Goal: Information Seeking & Learning: Learn about a topic

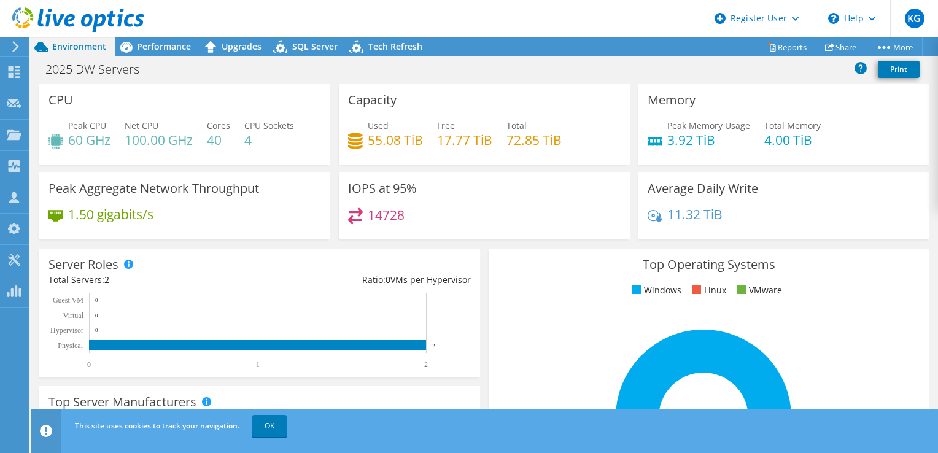
click at [285, 70] on div "2025 DW Servers Print" at bounding box center [484, 69] width 907 height 23
click at [174, 41] on span "Performance" at bounding box center [164, 47] width 54 height 12
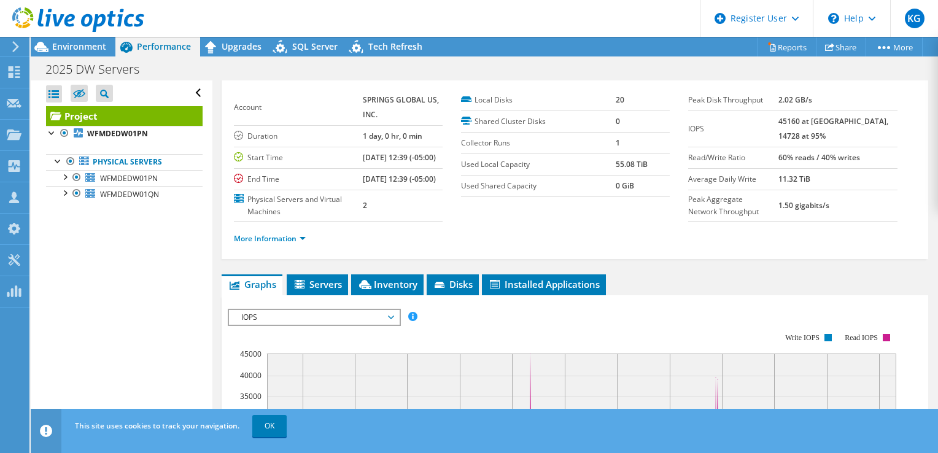
scroll to position [49, 0]
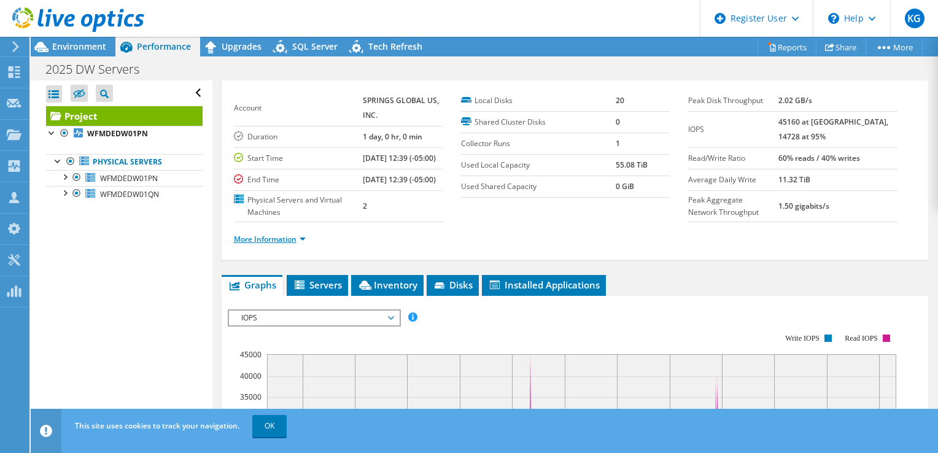
click at [293, 244] on link "More Information" at bounding box center [270, 239] width 72 height 10
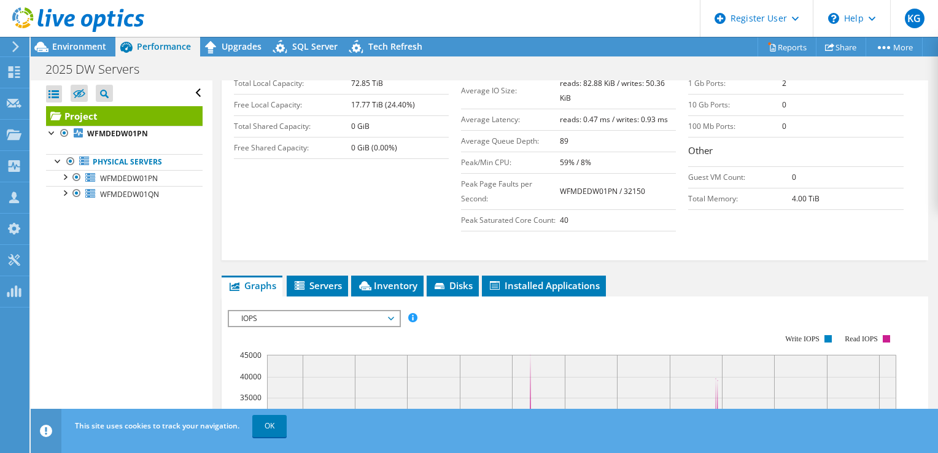
scroll to position [260, 0]
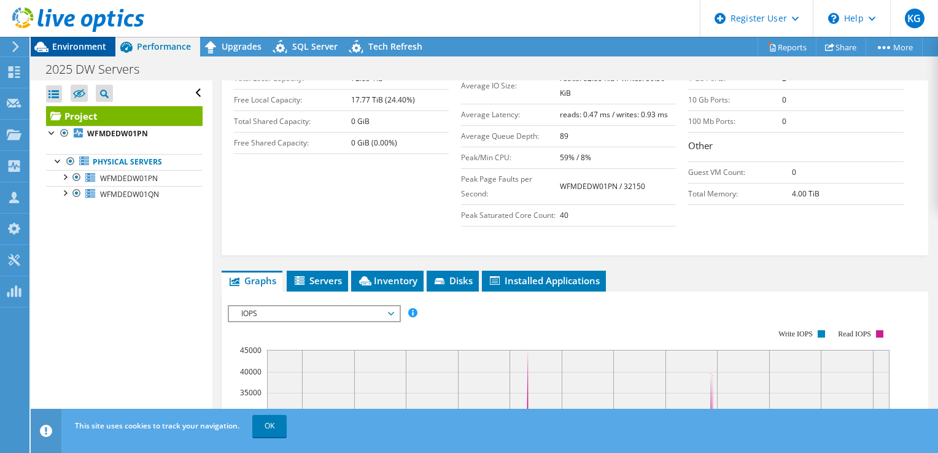
click at [101, 45] on span "Environment" at bounding box center [79, 47] width 54 height 12
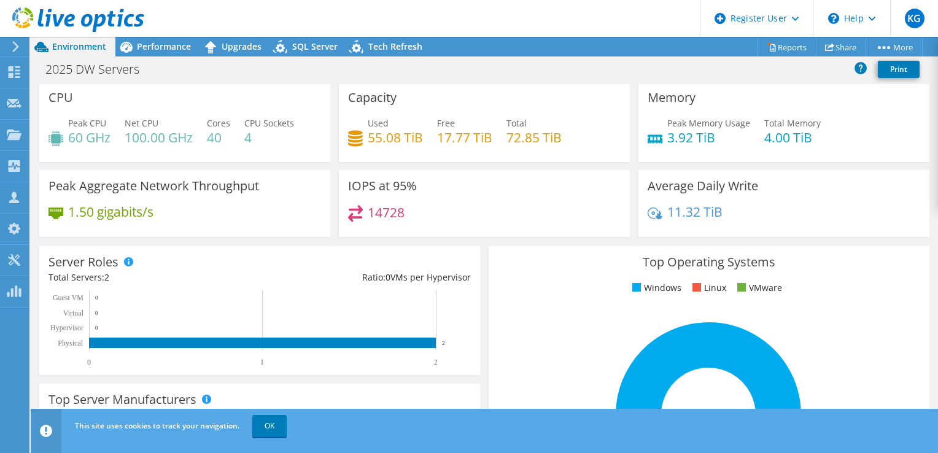
scroll to position [0, 0]
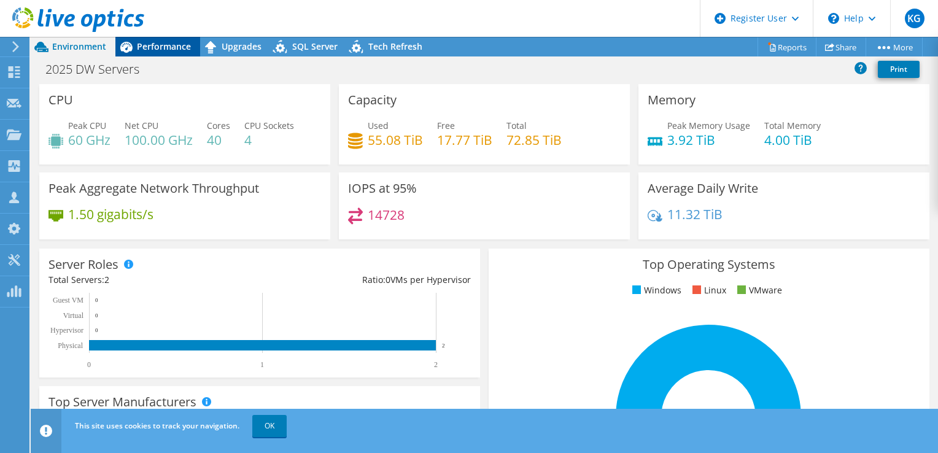
click at [158, 47] on span "Performance" at bounding box center [164, 47] width 54 height 12
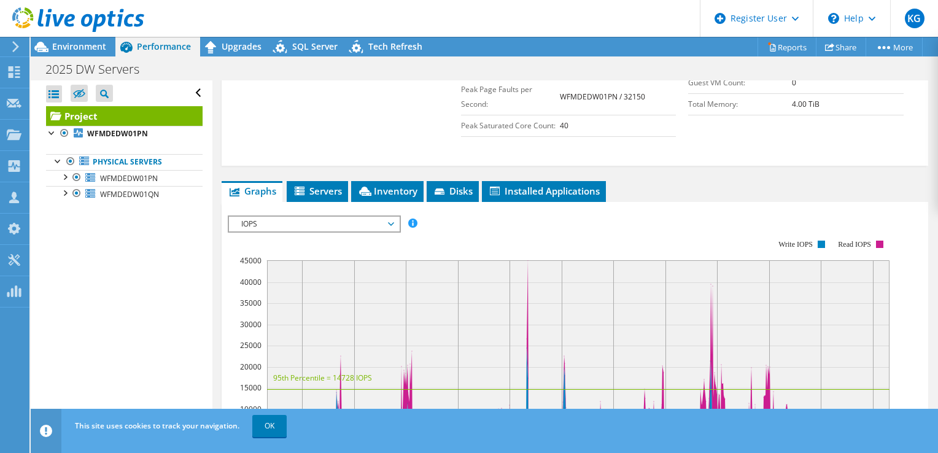
scroll to position [355, 0]
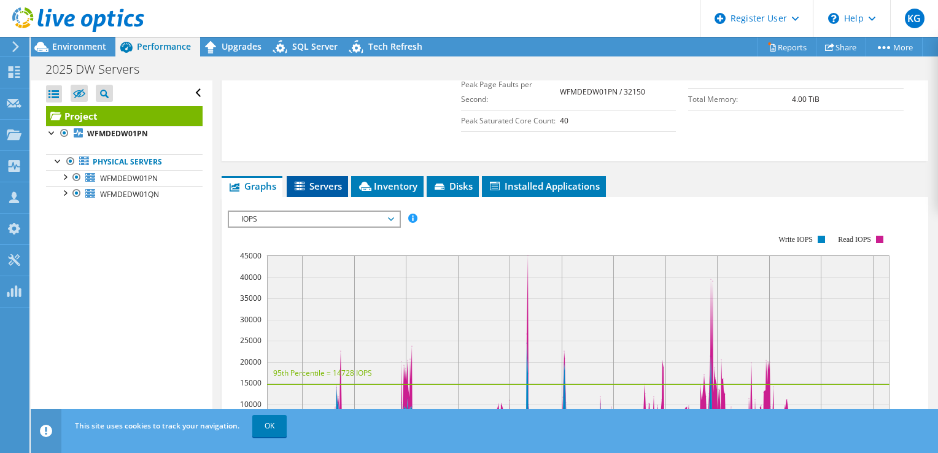
click at [323, 192] on span "Servers" at bounding box center [317, 186] width 49 height 12
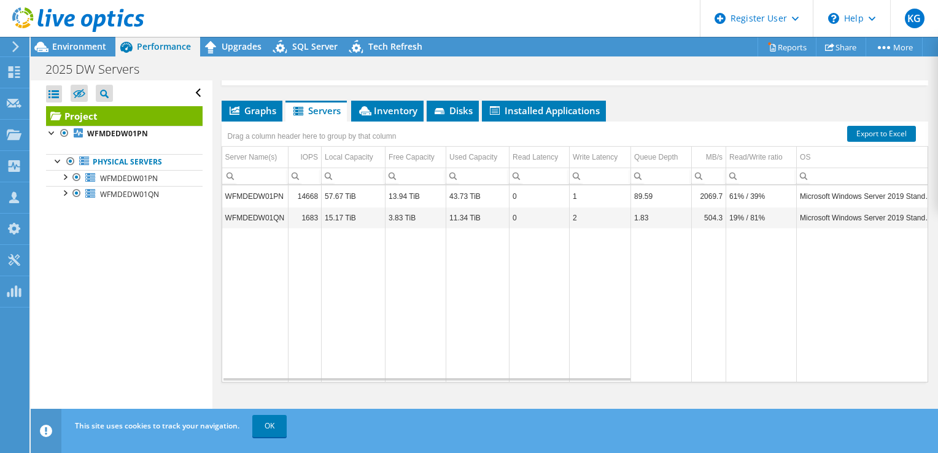
scroll to position [432, 0]
click at [403, 117] on span "Inventory" at bounding box center [387, 110] width 60 height 12
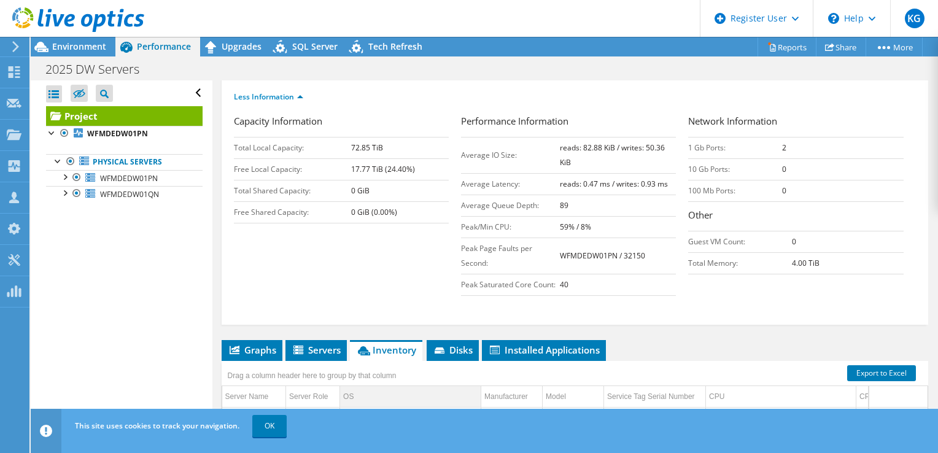
scroll to position [189, 0]
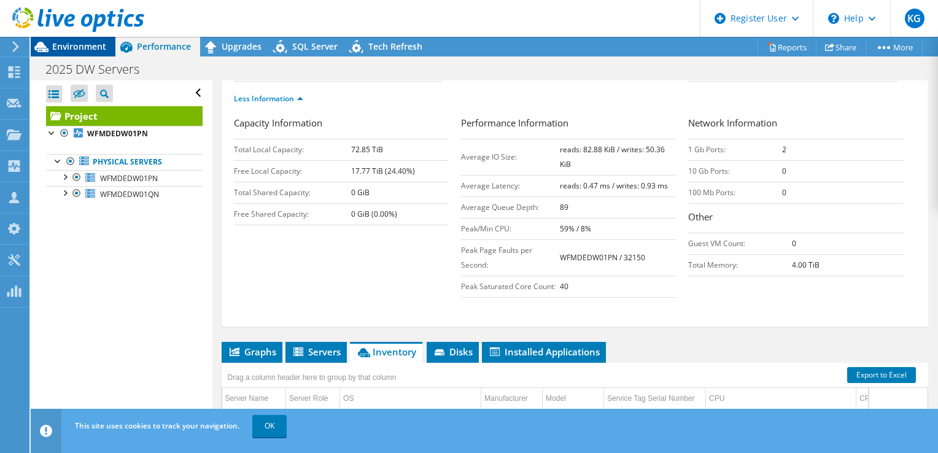
click at [79, 48] on span "Environment" at bounding box center [79, 47] width 54 height 12
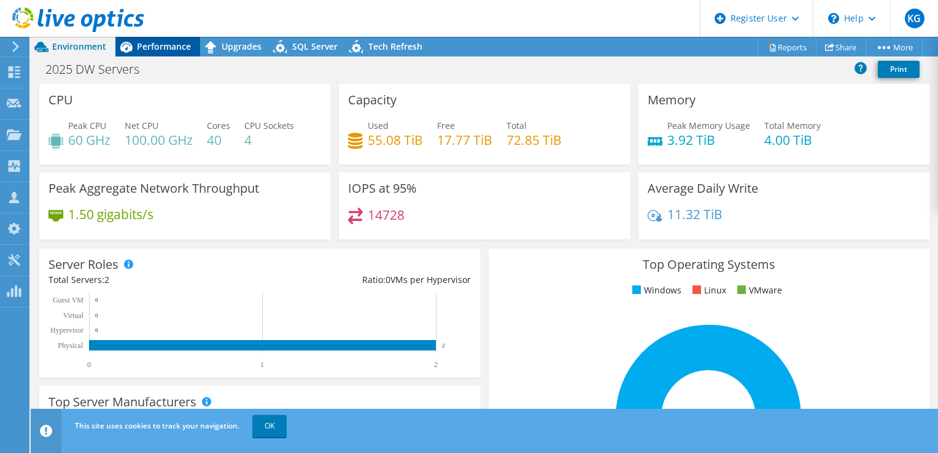
click at [165, 42] on span "Performance" at bounding box center [164, 47] width 54 height 12
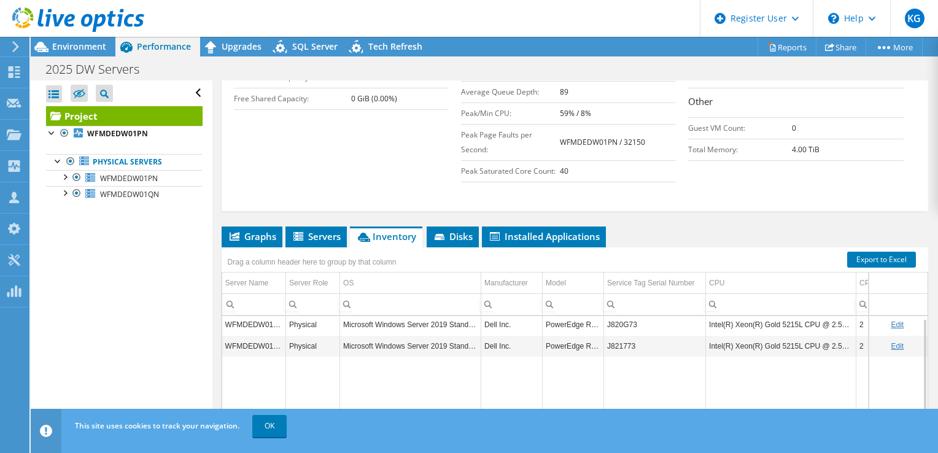
scroll to position [340, 0]
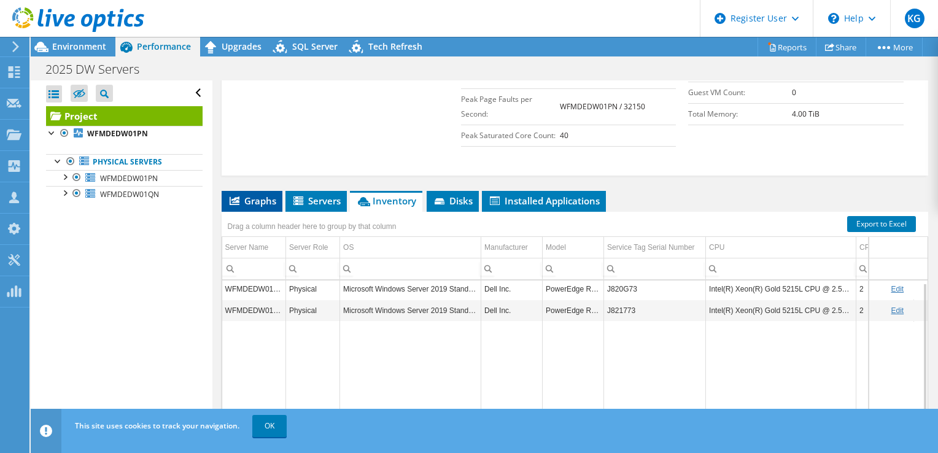
click at [247, 207] on span "Graphs" at bounding box center [252, 201] width 49 height 12
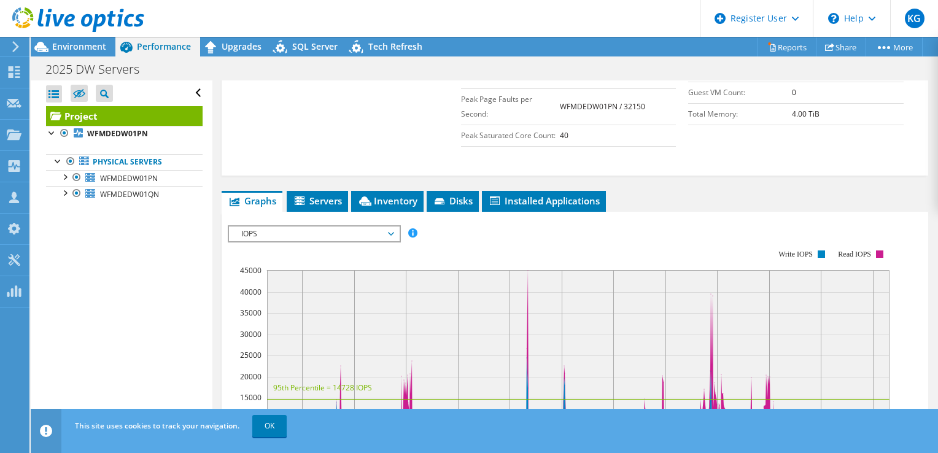
click at [285, 241] on span "IOPS" at bounding box center [314, 234] width 158 height 15
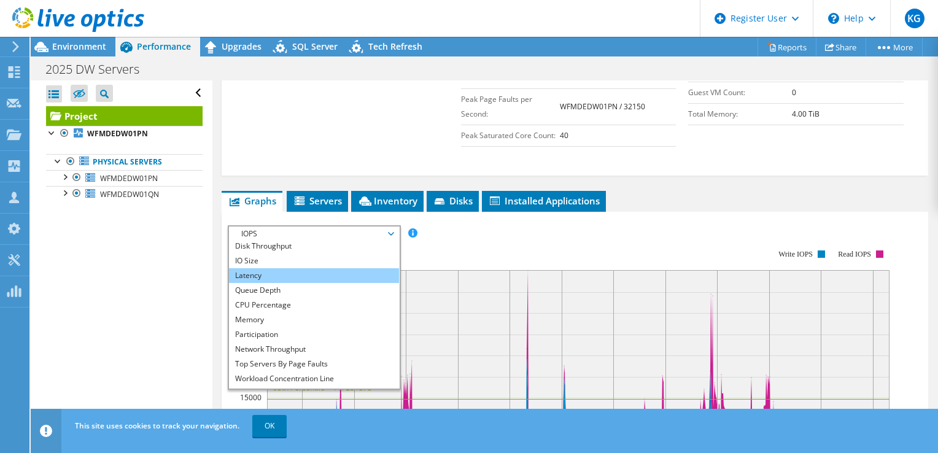
scroll to position [21, 0]
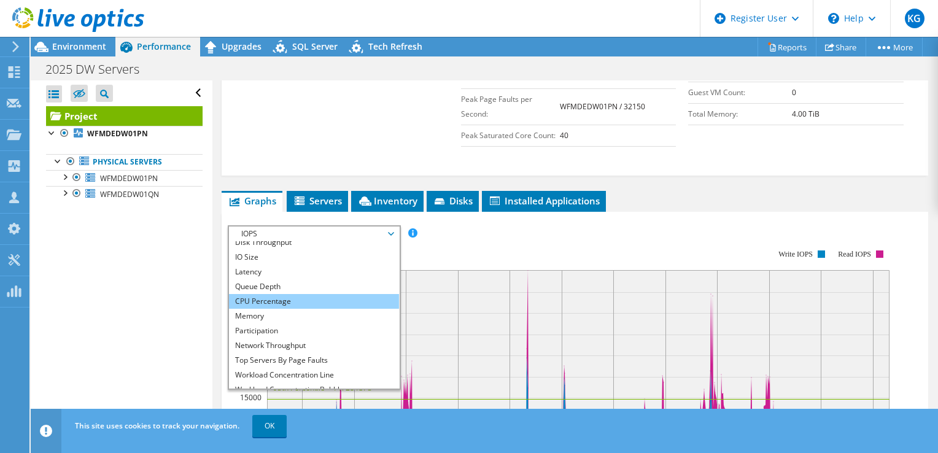
click at [308, 309] on li "CPU Percentage" at bounding box center [314, 301] width 170 height 15
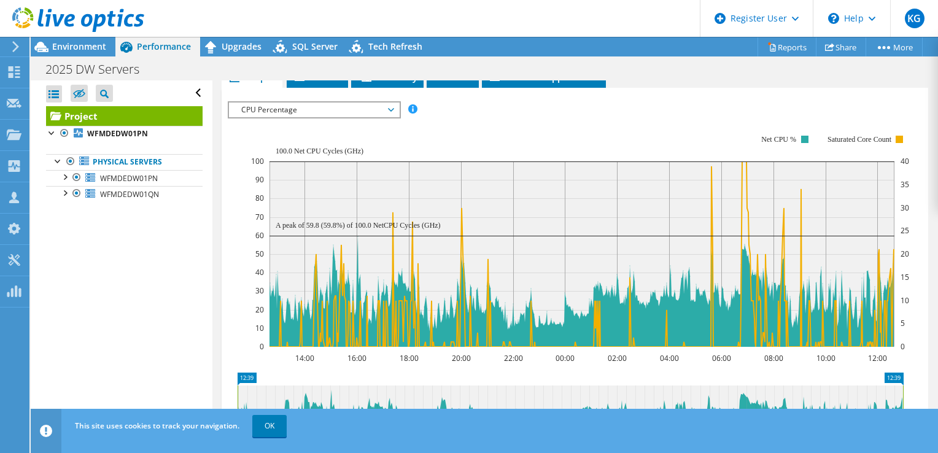
scroll to position [464, 0]
click at [104, 49] on span "Environment" at bounding box center [79, 47] width 54 height 12
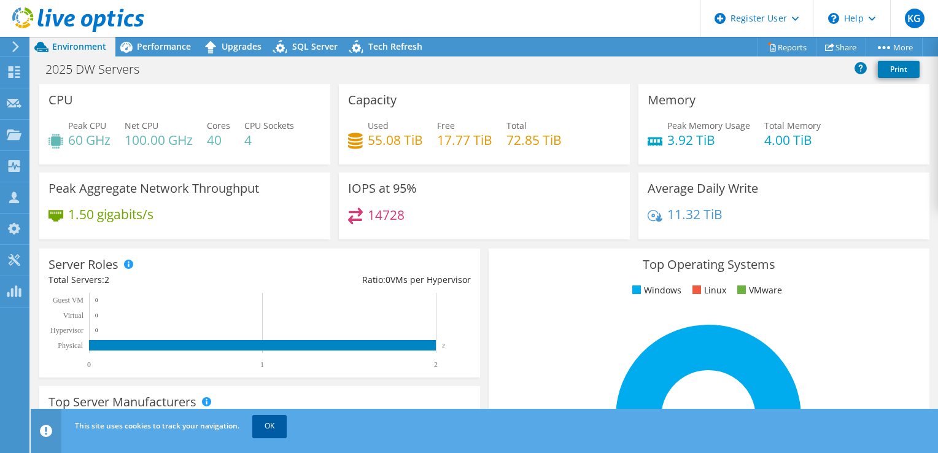
click at [268, 428] on link "OK" at bounding box center [269, 426] width 34 height 22
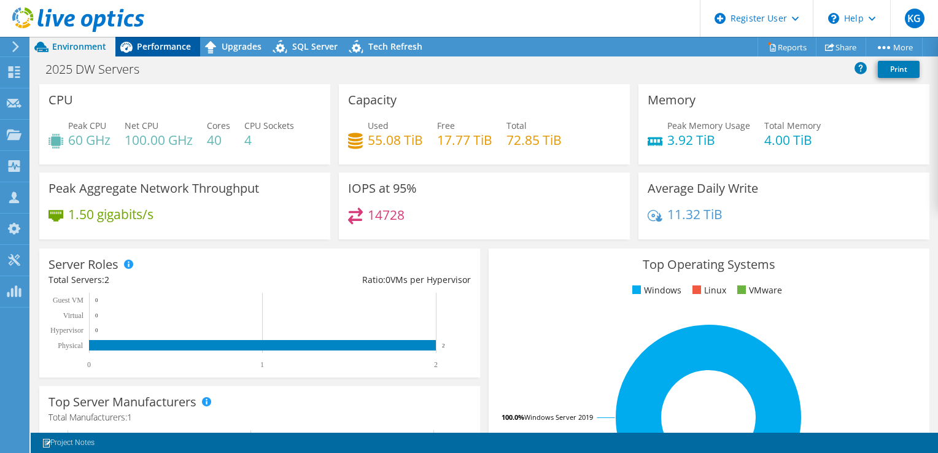
click at [171, 50] on span "Performance" at bounding box center [164, 47] width 54 height 12
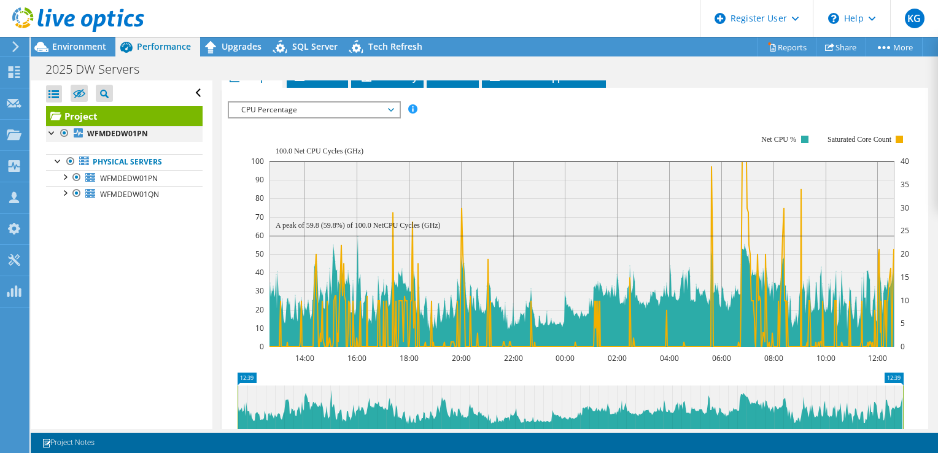
click at [61, 132] on div at bounding box center [64, 133] width 12 height 15
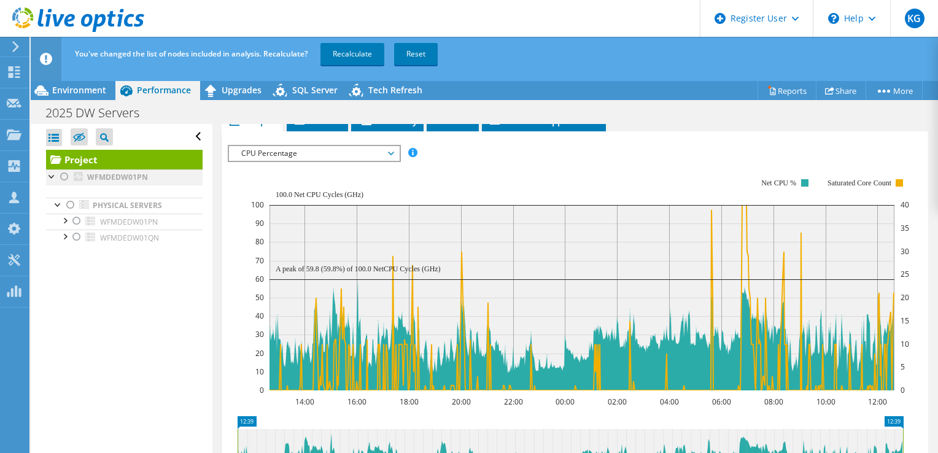
click at [60, 179] on div at bounding box center [64, 176] width 12 height 15
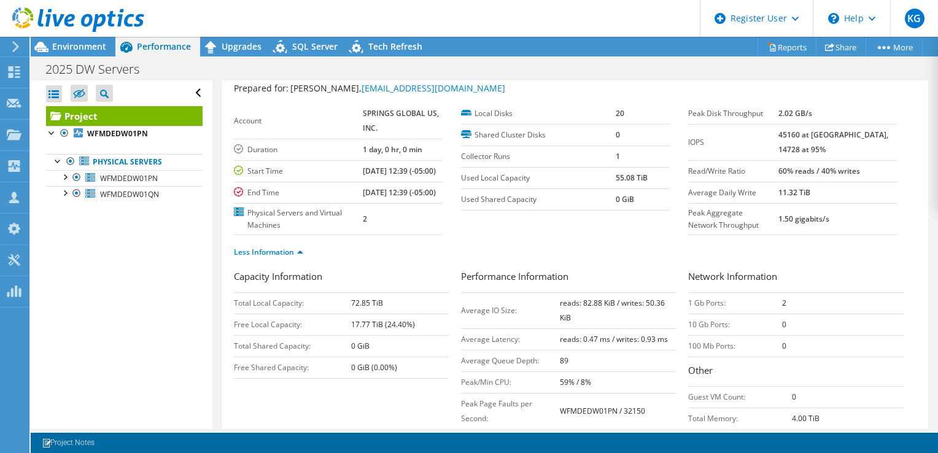
scroll to position [34, 0]
click at [847, 264] on div "Less Information" at bounding box center [575, 253] width 682 height 34
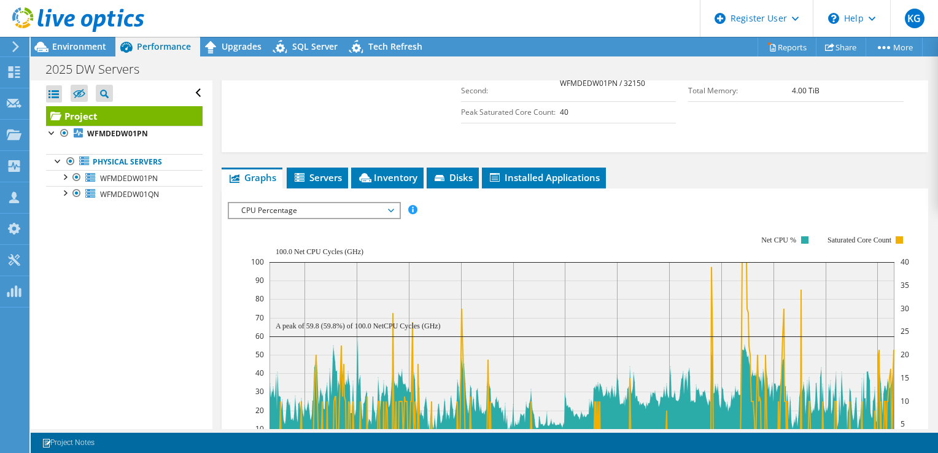
scroll to position [363, 0]
click at [452, 184] on span "Disks" at bounding box center [453, 177] width 40 height 12
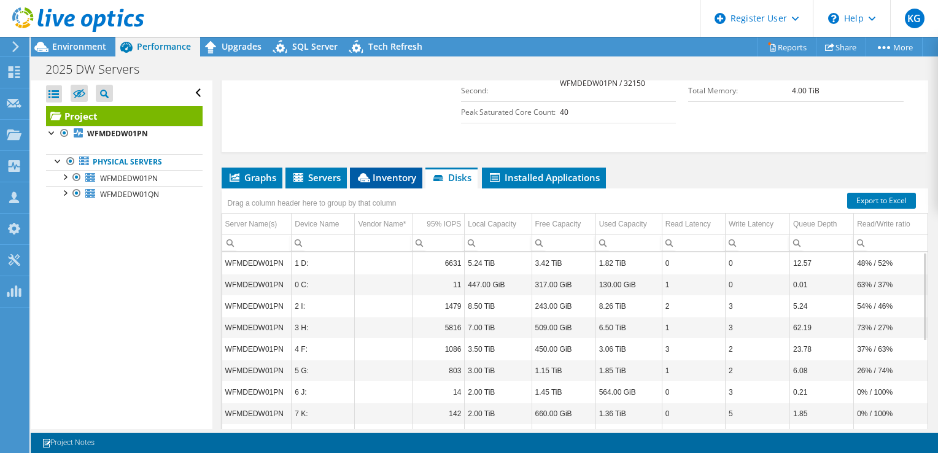
click at [369, 182] on icon at bounding box center [364, 177] width 12 height 9
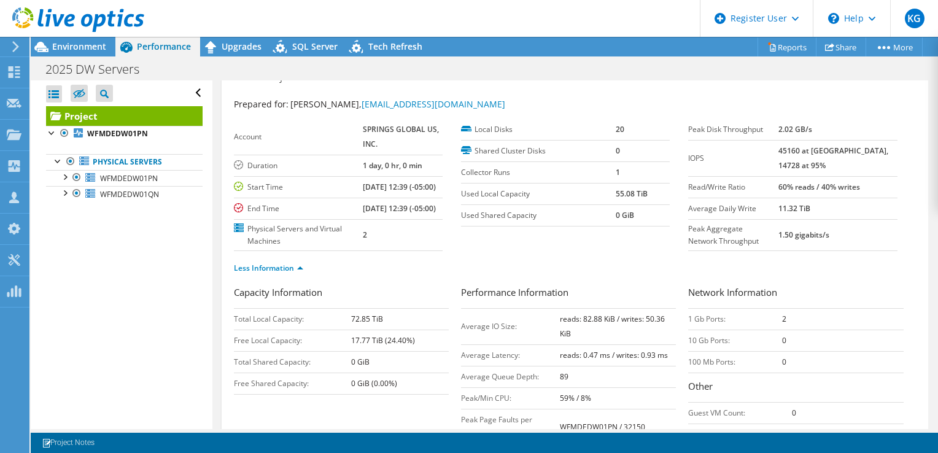
scroll to position [0, 0]
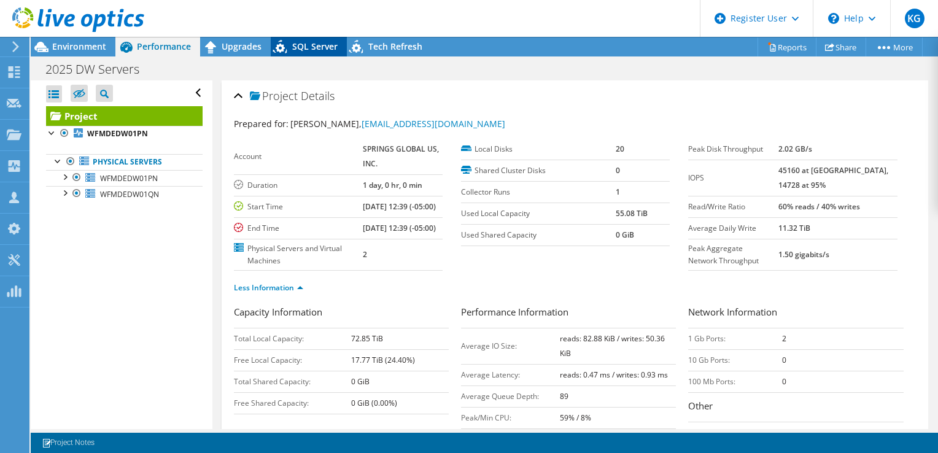
click at [312, 50] on span "SQL Server" at bounding box center [314, 47] width 45 height 12
